Goal: Task Accomplishment & Management: Complete application form

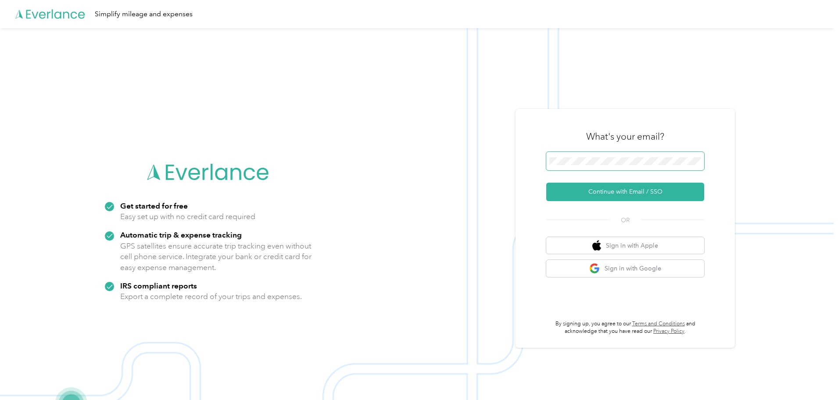
click at [571, 156] on span at bounding box center [625, 161] width 158 height 18
click at [609, 190] on button "Continue with Email / SSO" at bounding box center [625, 191] width 158 height 18
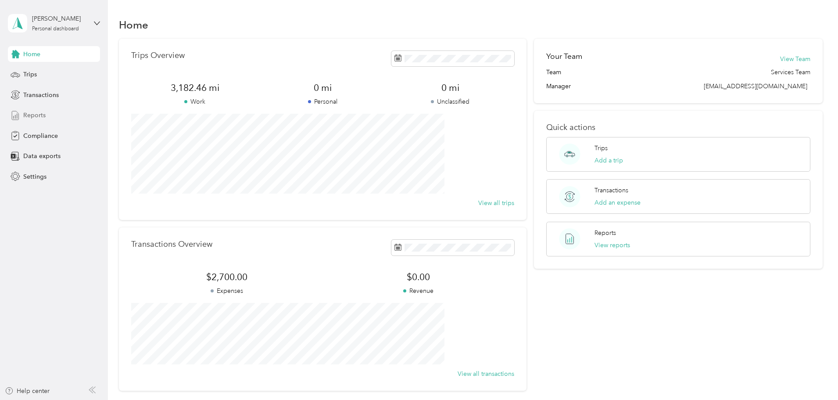
click at [29, 118] on span "Reports" at bounding box center [34, 115] width 22 height 9
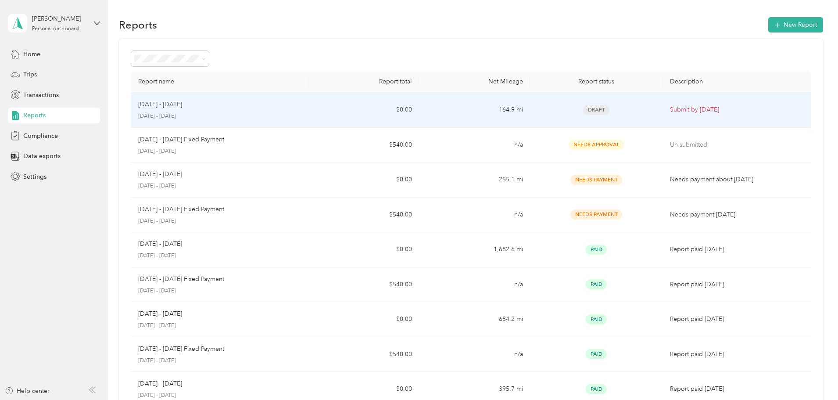
click at [604, 111] on div "Draft" at bounding box center [596, 110] width 119 height 10
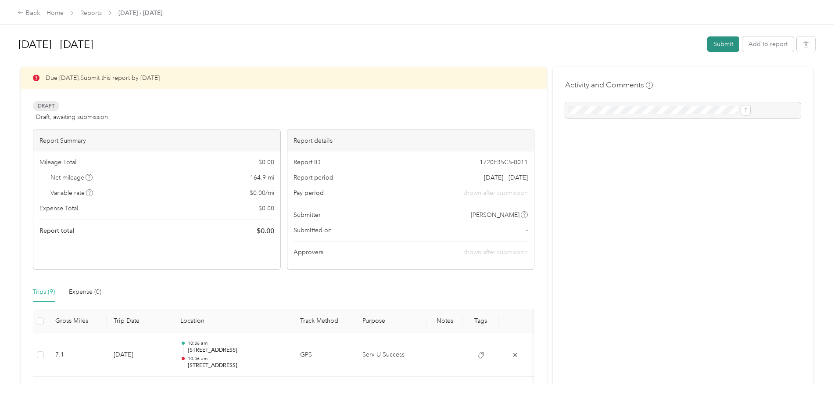
click at [707, 46] on button "Submit" at bounding box center [723, 43] width 32 height 15
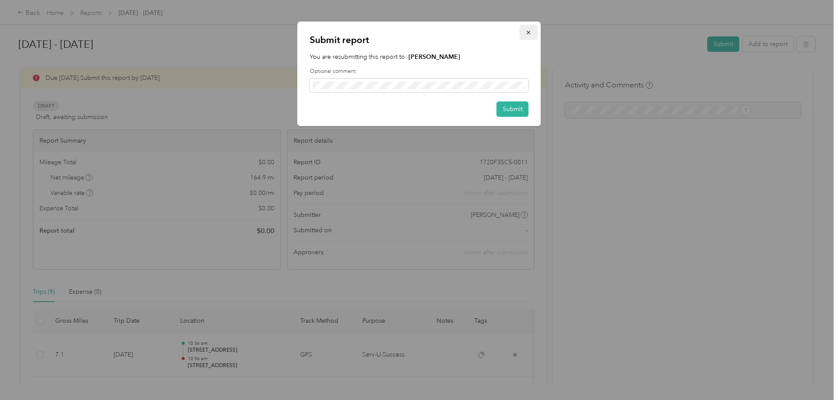
click at [529, 32] on icon "button" at bounding box center [529, 32] width 6 height 6
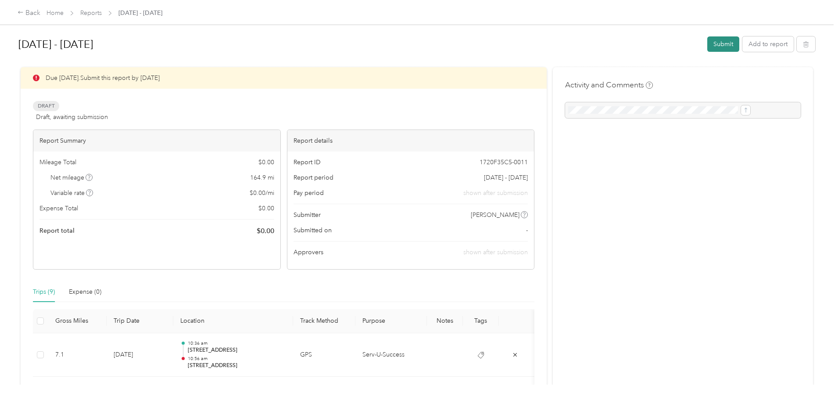
click at [707, 44] on button "Submit" at bounding box center [723, 43] width 32 height 15
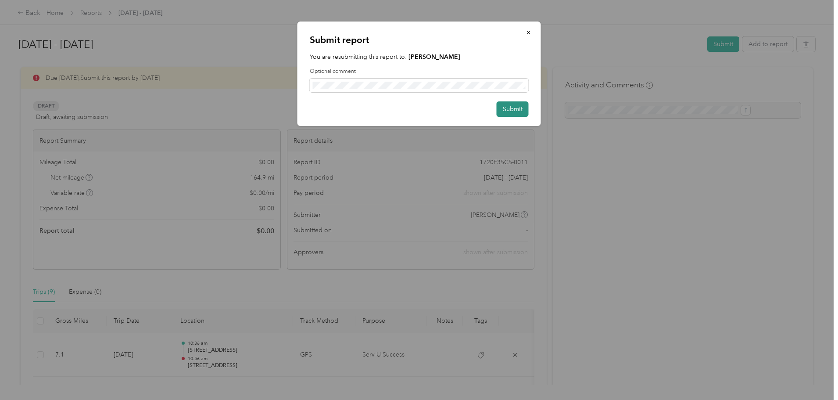
click at [501, 107] on button "Submit" at bounding box center [513, 108] width 32 height 15
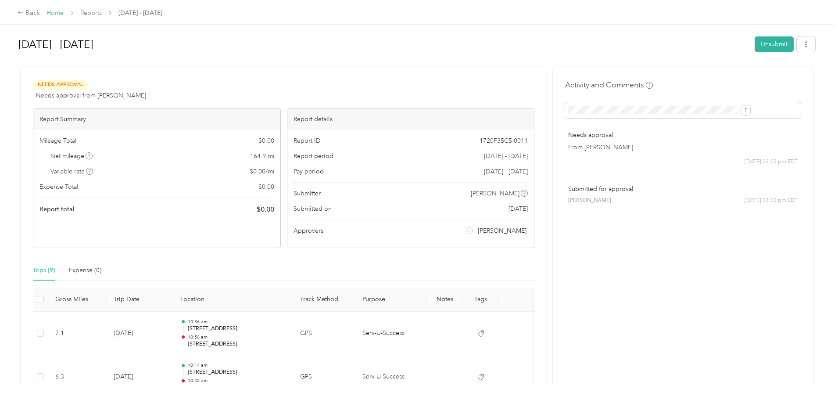
click at [64, 11] on link "Home" at bounding box center [54, 12] width 17 height 7
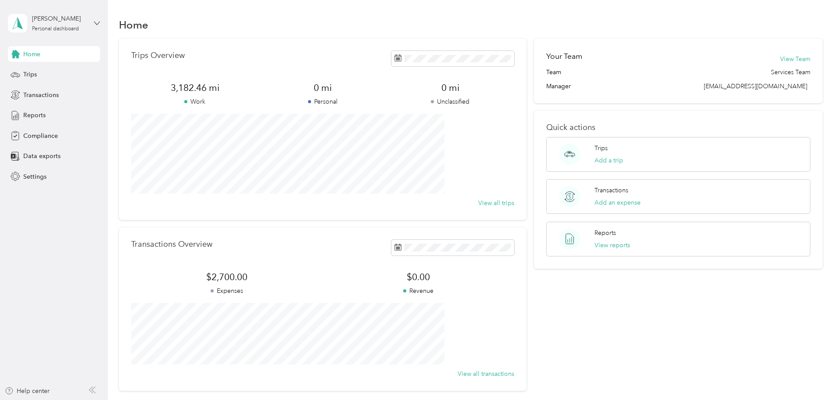
click at [96, 22] on icon at bounding box center [97, 23] width 6 height 6
click at [30, 72] on div "Log out" at bounding box center [33, 69] width 34 height 9
